Goal: Task Accomplishment & Management: Manage account settings

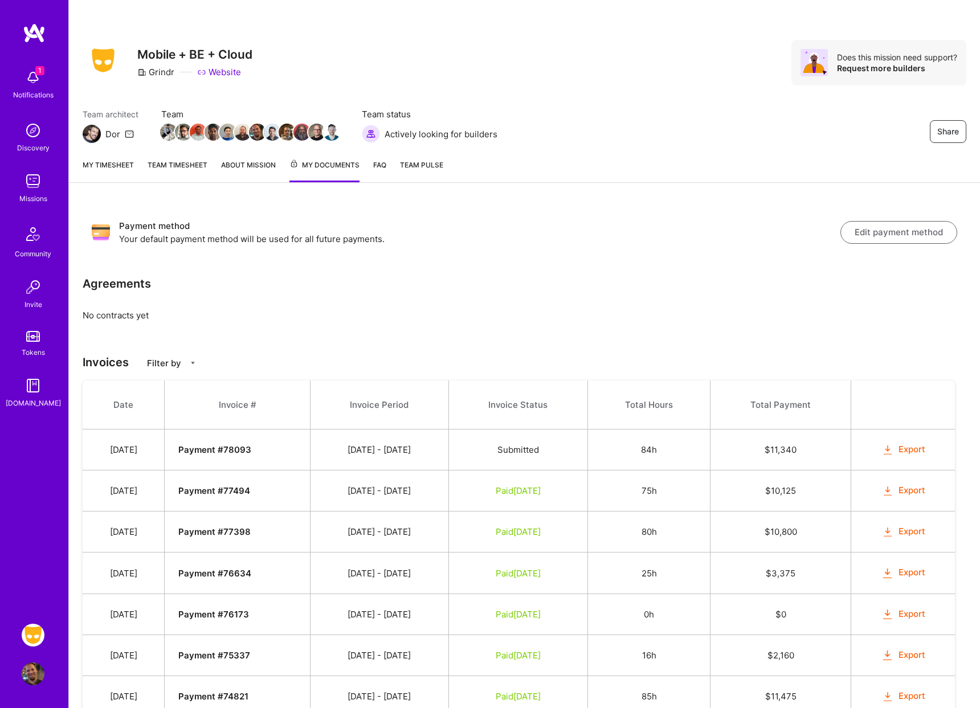
click at [117, 167] on link "My timesheet" at bounding box center [108, 170] width 51 height 23
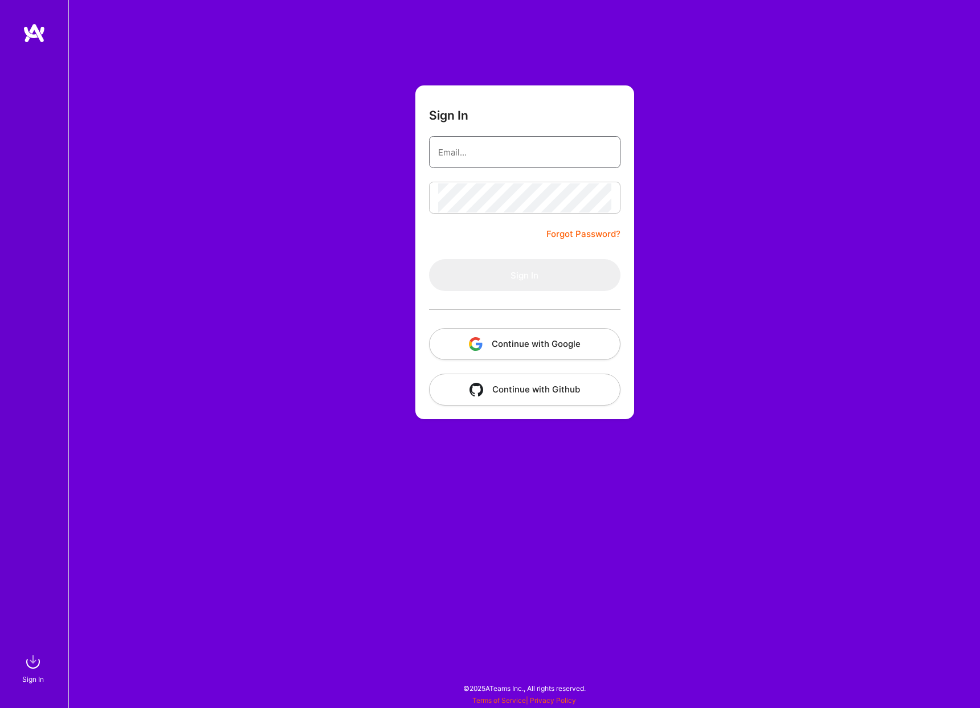
type input "[EMAIL_ADDRESS][DOMAIN_NAME]"
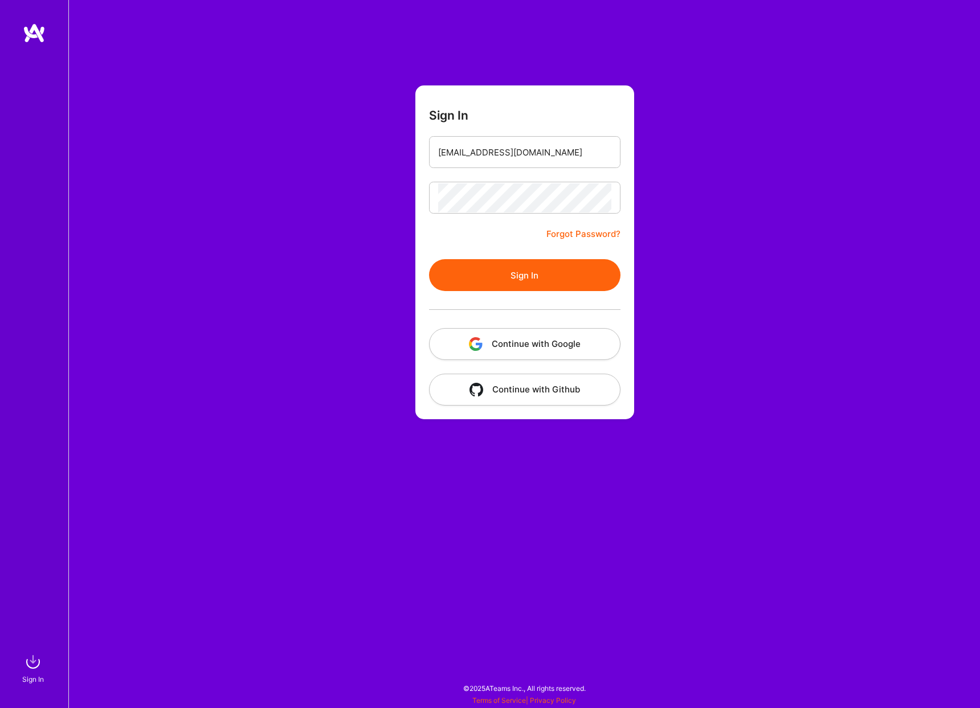
click at [533, 269] on button "Sign In" at bounding box center [524, 275] width 191 height 32
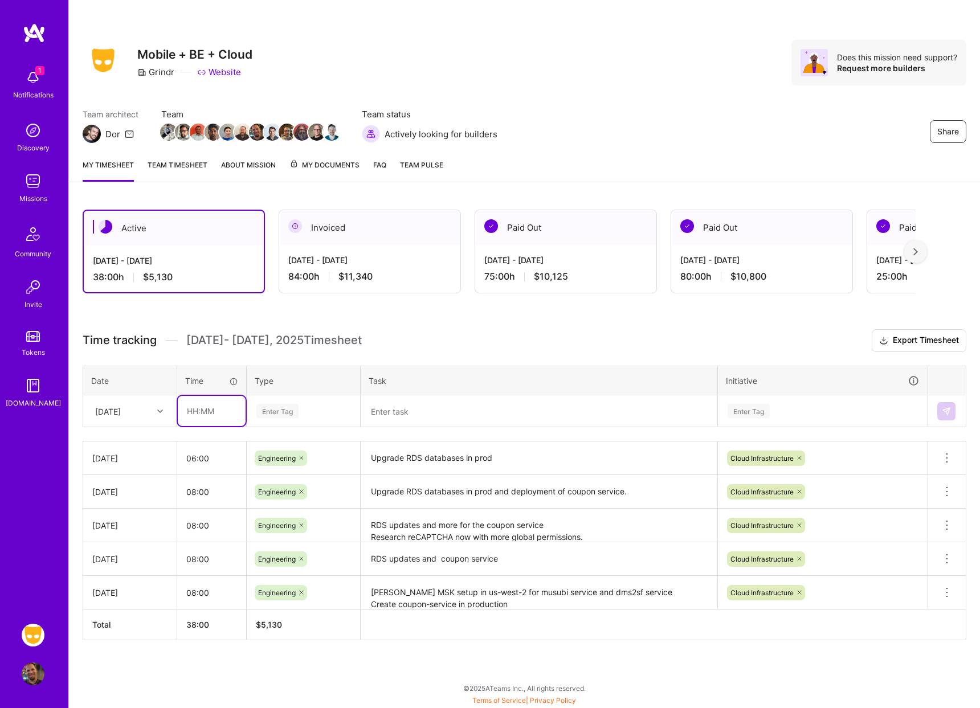
click at [219, 412] on input "text" at bounding box center [212, 411] width 68 height 30
type input "01:00"
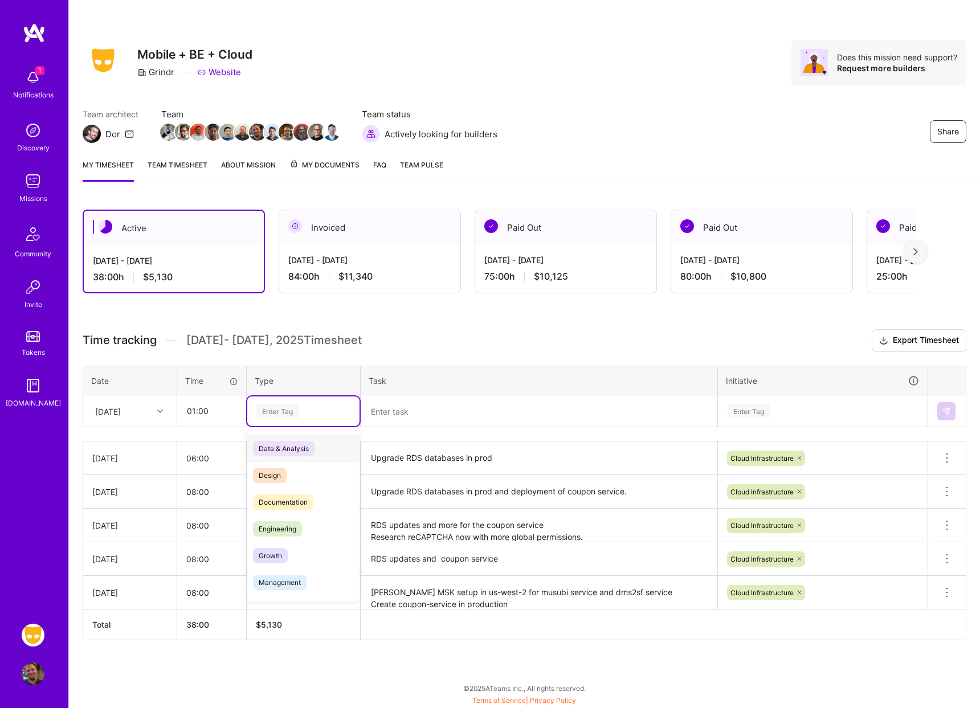
click at [296, 404] on div "Enter Tag" at bounding box center [277, 411] width 42 height 18
type input "mee"
click at [301, 449] on div "Meetings" at bounding box center [303, 448] width 112 height 27
click at [399, 411] on textarea at bounding box center [539, 411] width 354 height 30
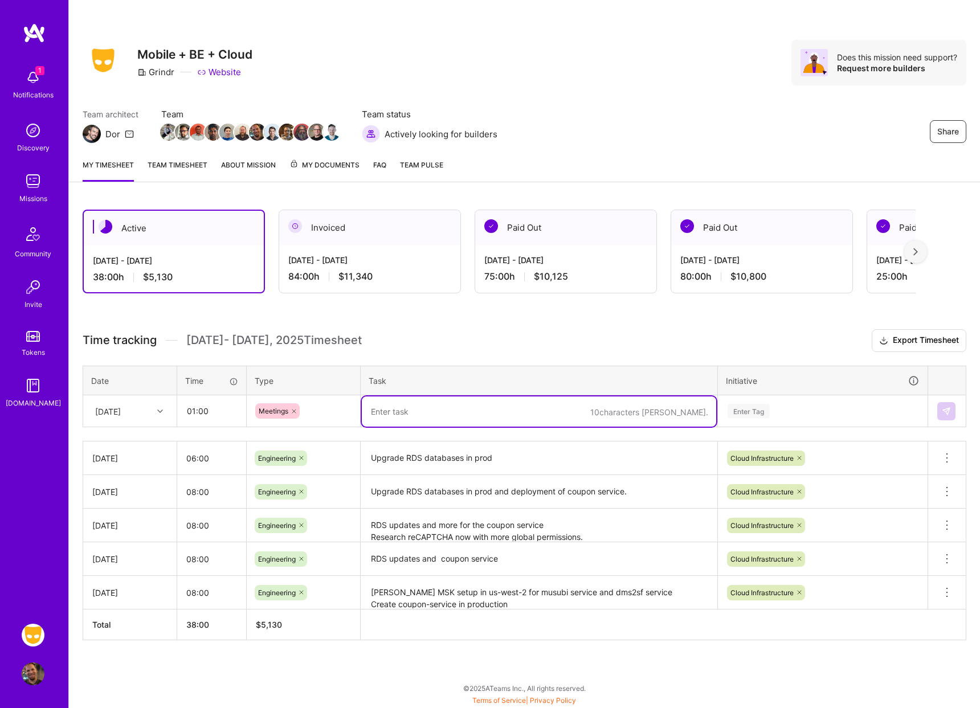
type textarea "S"
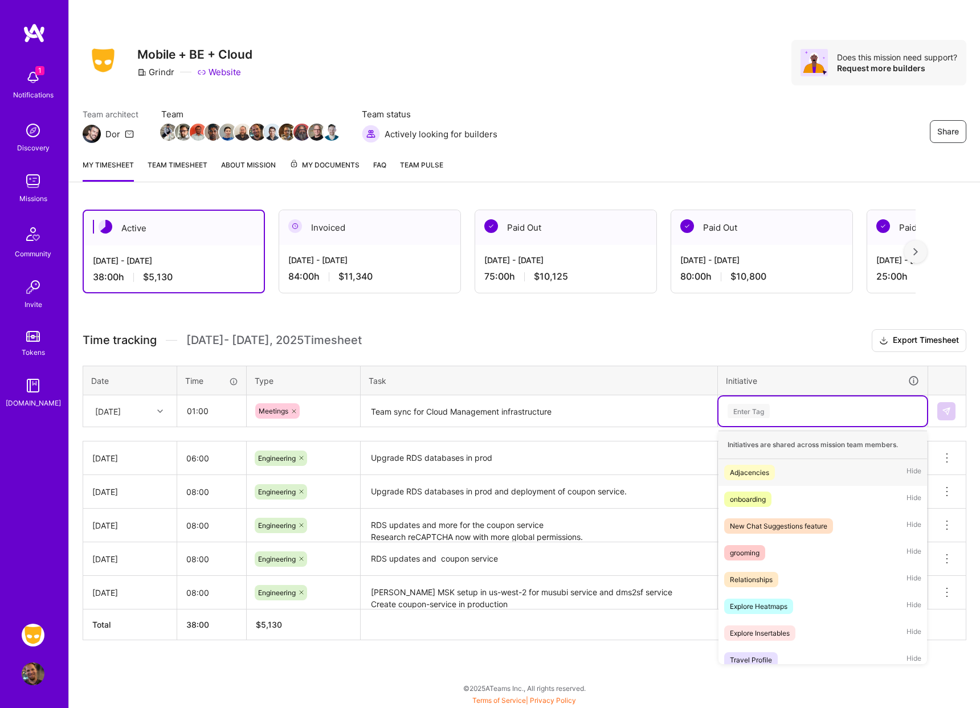
click at [804, 412] on div "Enter Tag" at bounding box center [822, 411] width 193 height 14
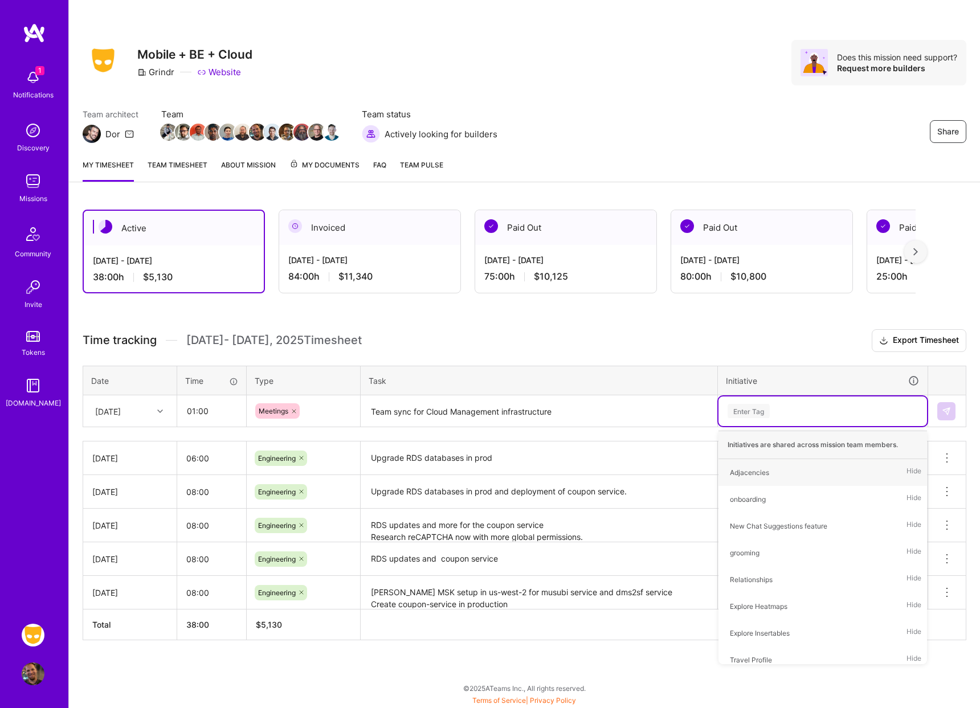
click at [539, 414] on textarea "Team sync for Cloud Management infrastructure" at bounding box center [539, 411] width 354 height 30
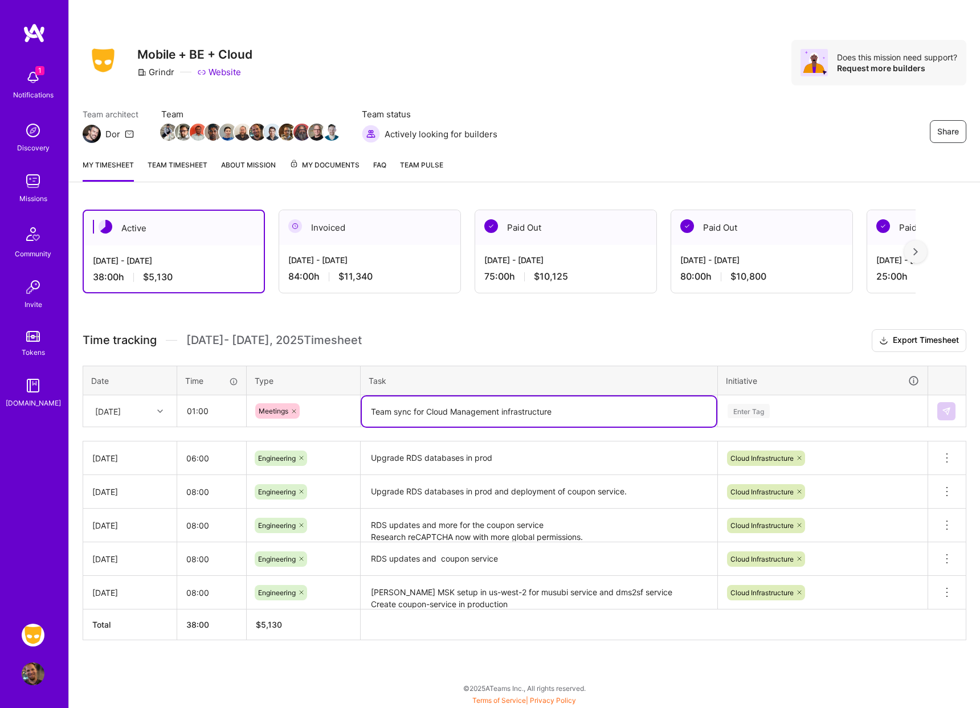
click at [539, 414] on textarea "Team sync for Cloud Management infrastructure" at bounding box center [539, 411] width 354 height 30
type textarea "Team sync for Cloud Management"
click at [763, 412] on div "Enter Tag" at bounding box center [748, 411] width 42 height 18
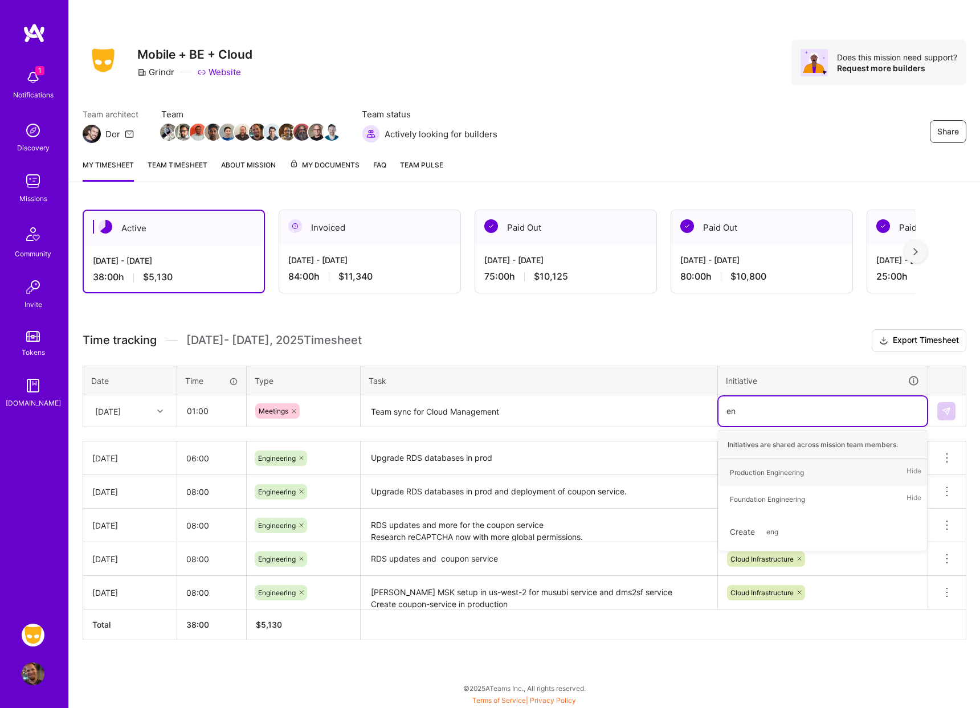
type input "e"
type input "cloud"
click at [764, 471] on div "Cloud Infrastructure" at bounding box center [761, 473] width 63 height 12
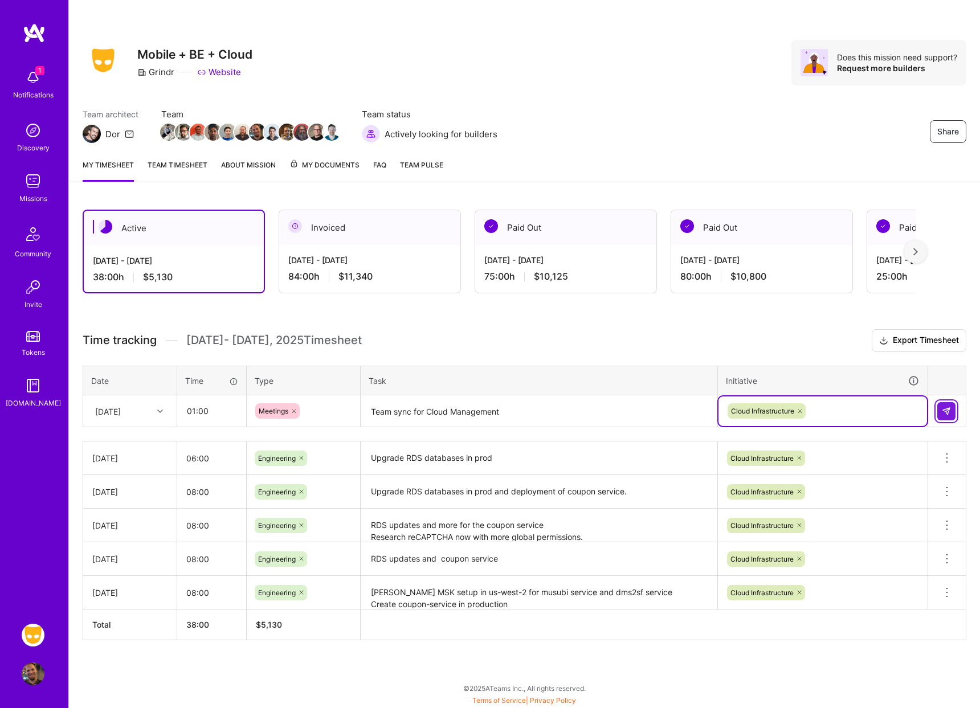
click at [943, 410] on img at bounding box center [946, 411] width 9 height 9
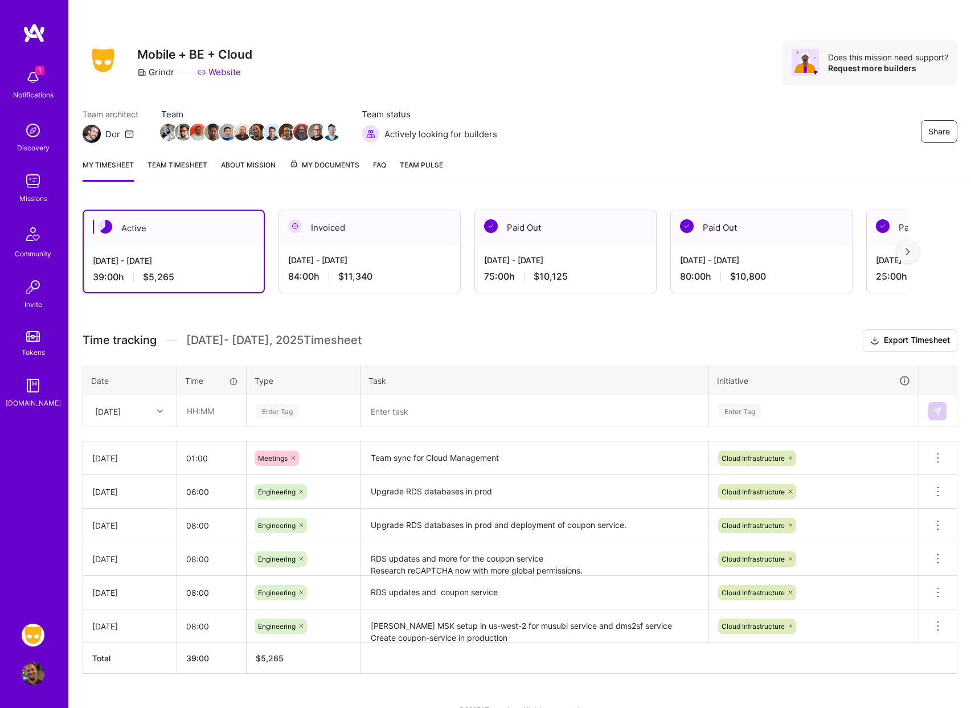
click at [392, 59] on div "Share Mobile + BE + Cloud Grindr Website Does this mission need support? Reques…" at bounding box center [520, 63] width 875 height 46
drag, startPoint x: 565, startPoint y: 116, endPoint x: 507, endPoint y: 114, distance: 58.1
click at [565, 116] on div "Team architect Dor Team Team status Actively looking for builders Share" at bounding box center [520, 125] width 875 height 35
